Goal: Navigation & Orientation: Find specific page/section

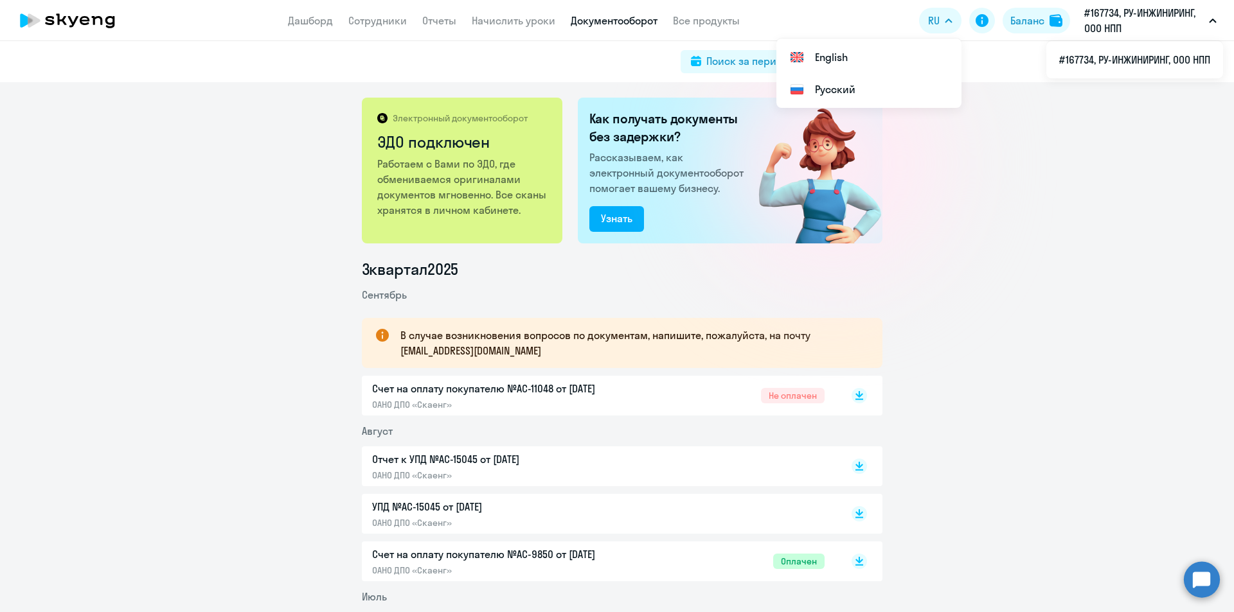
scroll to position [129, 0]
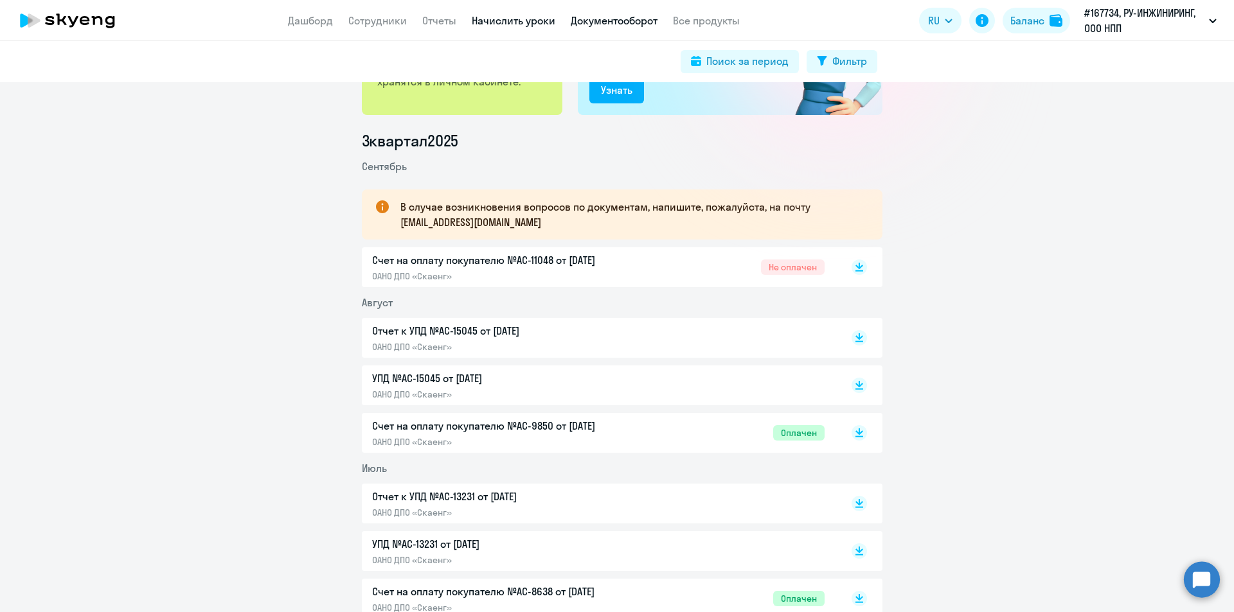
click at [528, 24] on link "Начислить уроки" at bounding box center [514, 20] width 84 height 13
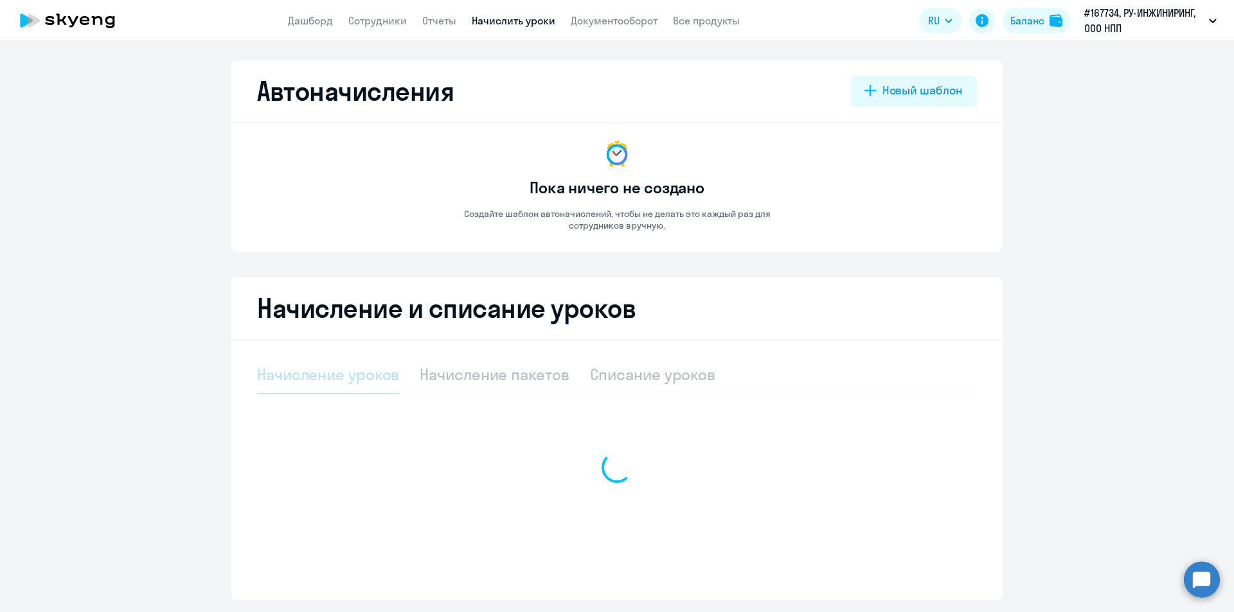
select select "10"
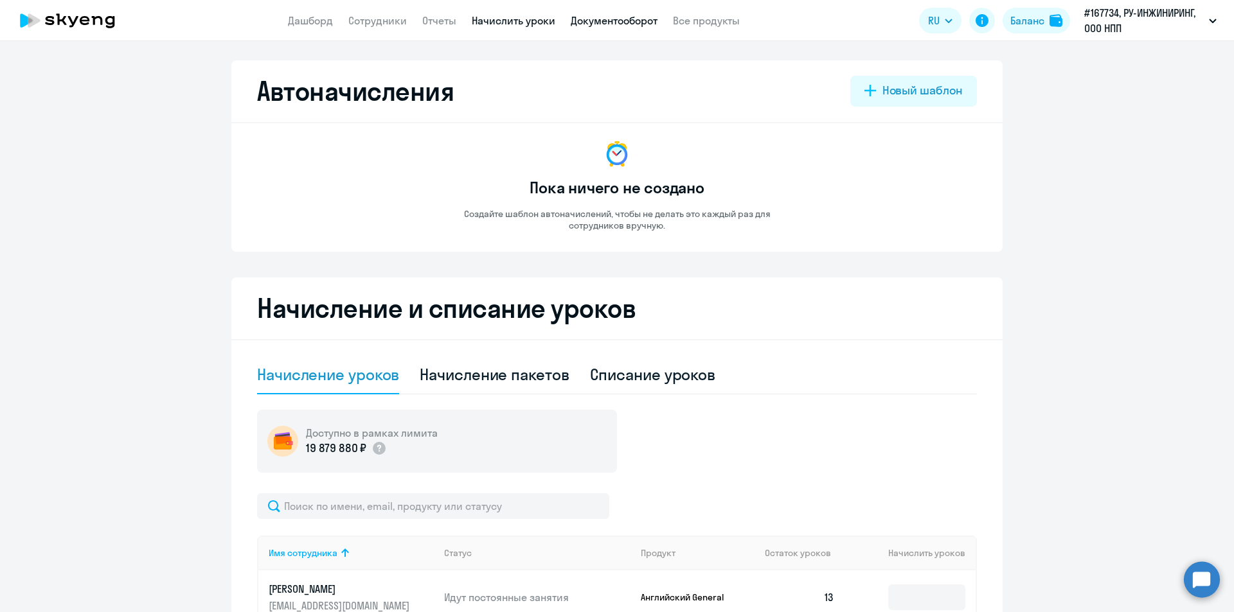
click at [616, 20] on link "Документооборот" at bounding box center [614, 20] width 87 height 13
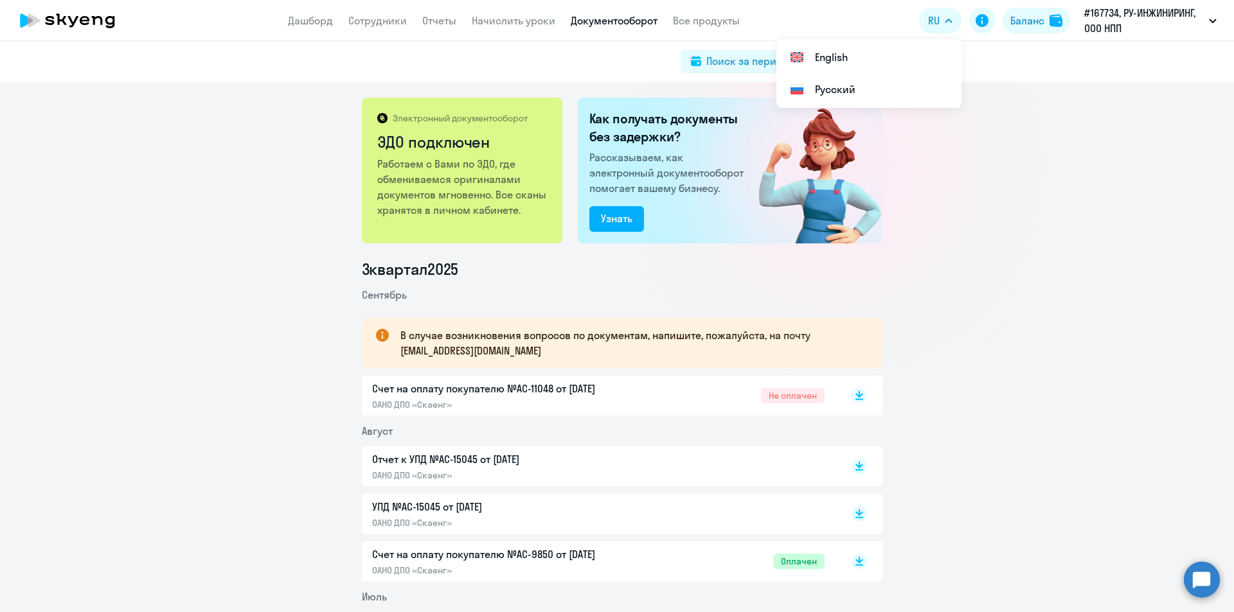
drag, startPoint x: 1135, startPoint y: 240, endPoint x: 1141, endPoint y: 229, distance: 12.7
click at [1135, 240] on div "Электронный документооборот ЭДО подключен Работаем с Вами по ЭДО, где обменивае…" at bounding box center [617, 347] width 1234 height 530
